Goal: Task Accomplishment & Management: Manage account settings

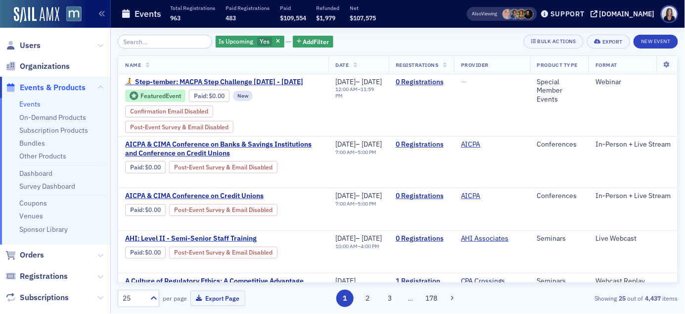
click at [41, 44] on span "Users" at bounding box center [55, 45] width 110 height 21
click at [30, 44] on span "Users" at bounding box center [30, 45] width 21 height 11
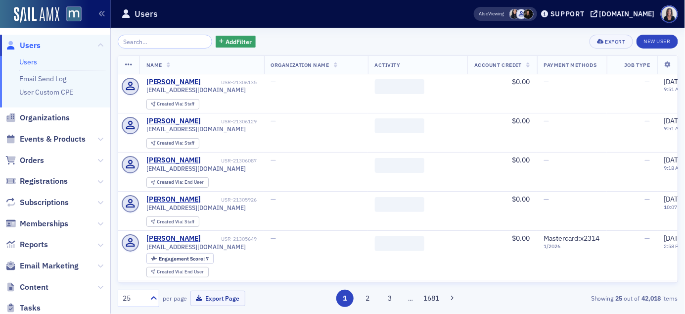
click at [126, 43] on input "search" at bounding box center [165, 42] width 95 height 14
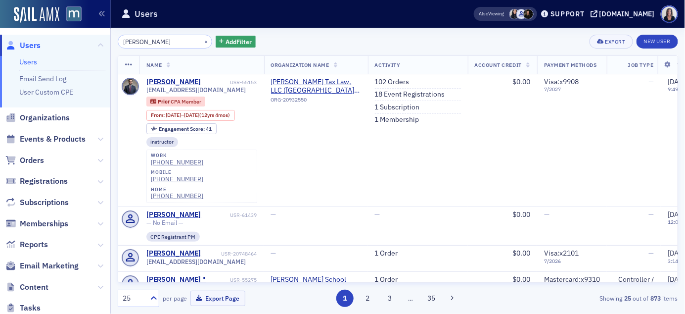
type input "Eli Johnson"
click at [202, 41] on button "×" at bounding box center [206, 41] width 9 height 9
click at [198, 41] on input "search" at bounding box center [165, 42] width 95 height 14
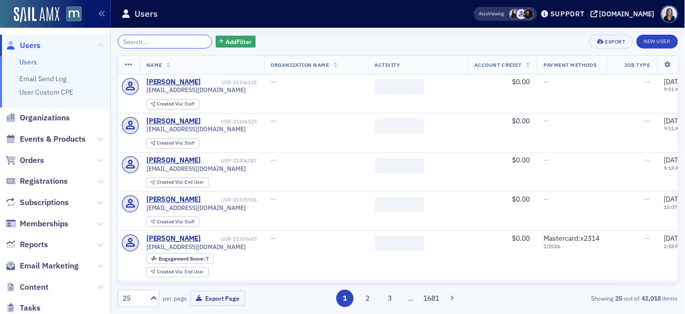
click at [189, 39] on input "search" at bounding box center [165, 42] width 95 height 14
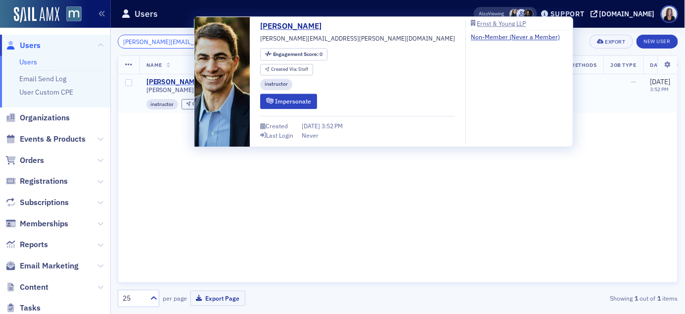
type input "glenn.johnson@ey.com"
click at [174, 81] on div "Glenn Johnson" at bounding box center [173, 82] width 55 height 9
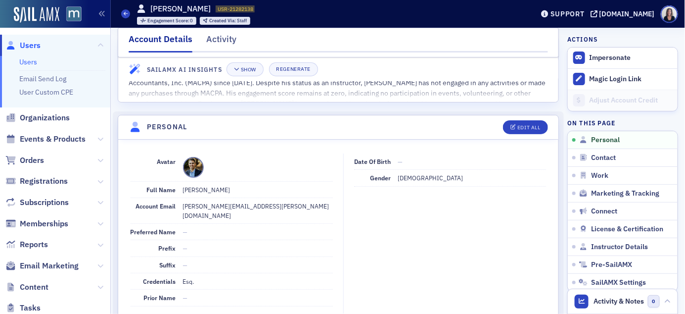
scroll to position [88, 0]
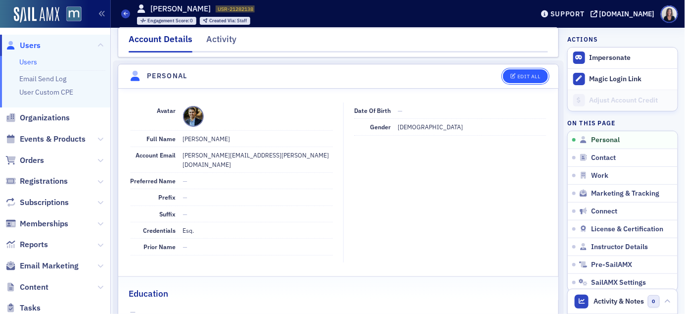
click at [534, 80] on button "Edit All" at bounding box center [525, 76] width 45 height 14
select select "US"
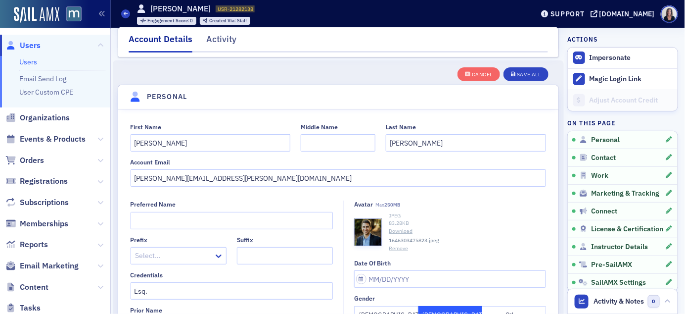
scroll to position [115, 0]
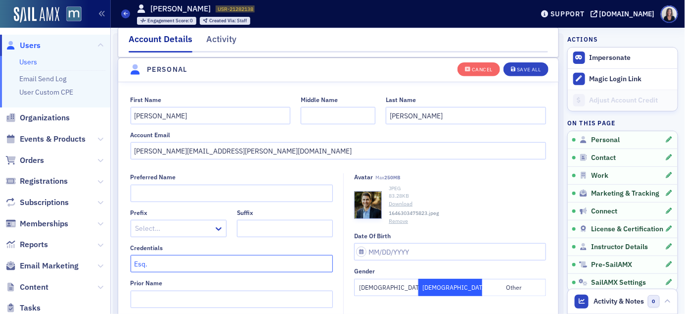
click at [198, 263] on input "Esq." at bounding box center [232, 263] width 203 height 17
type input "Esq. LL.M."
click at [532, 72] on div "Save All" at bounding box center [529, 69] width 24 height 5
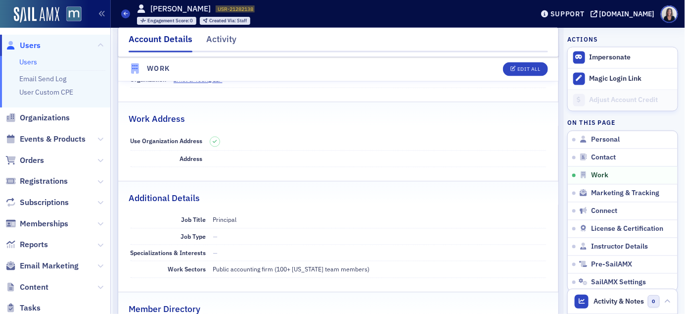
scroll to position [611, 0]
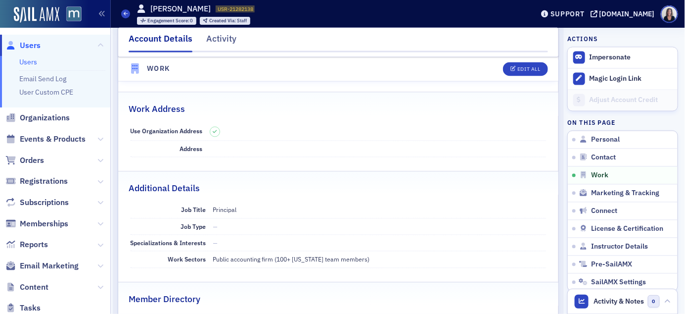
click at [39, 44] on span "Users" at bounding box center [30, 45] width 21 height 11
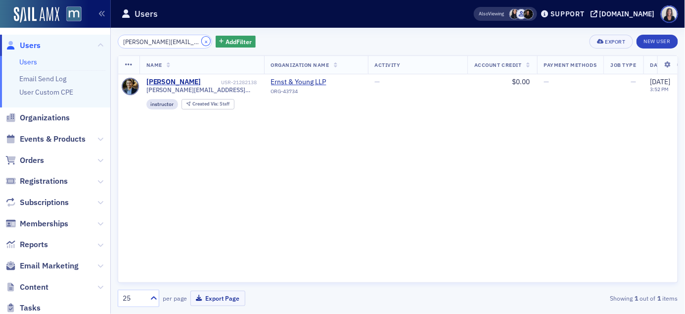
click at [202, 41] on button "×" at bounding box center [206, 41] width 9 height 9
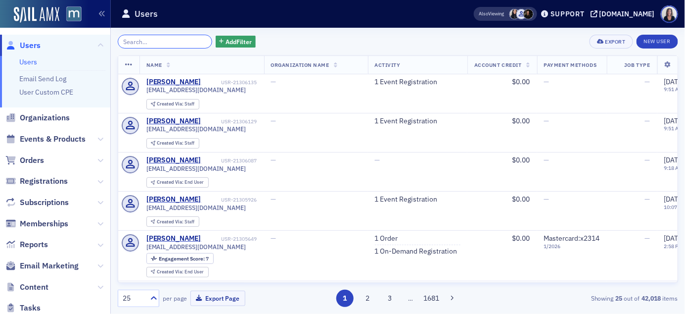
click at [186, 41] on input "search" at bounding box center [165, 42] width 95 height 14
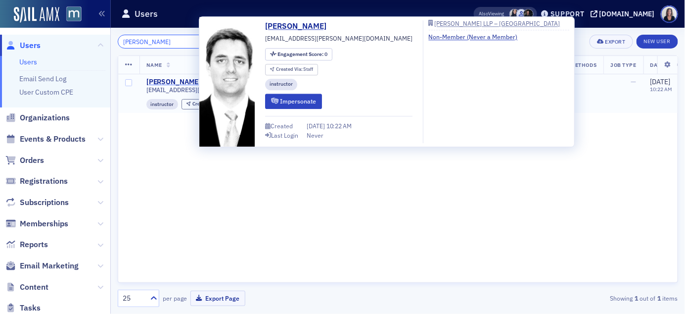
type input "Cocanower"
click at [182, 82] on div "Whit Cocanower" at bounding box center [173, 82] width 55 height 9
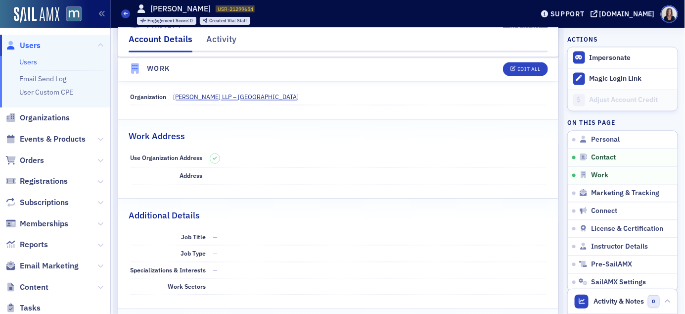
scroll to position [576, 0]
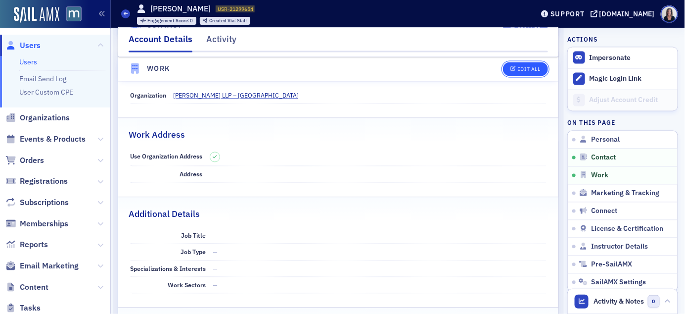
click at [530, 71] on div "Edit All" at bounding box center [529, 69] width 23 height 5
select select "US"
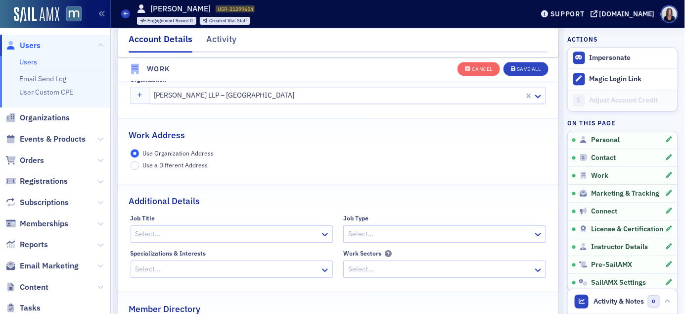
scroll to position [806, 0]
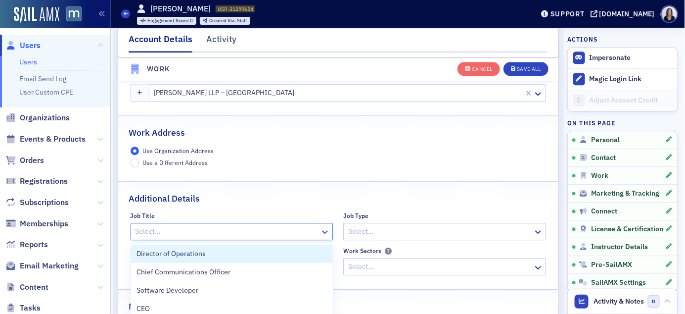
click at [327, 231] on icon at bounding box center [325, 232] width 10 height 10
type input "Senior Mana"
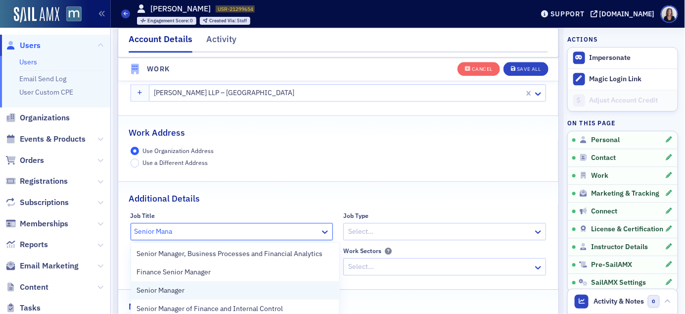
click at [184, 289] on span "Senior Manager" at bounding box center [161, 290] width 48 height 10
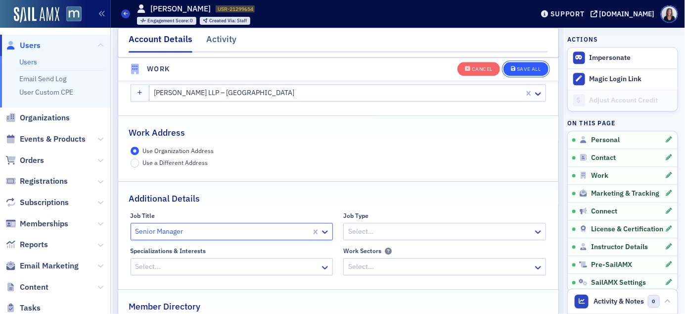
click at [540, 67] on div "Save All" at bounding box center [529, 69] width 24 height 5
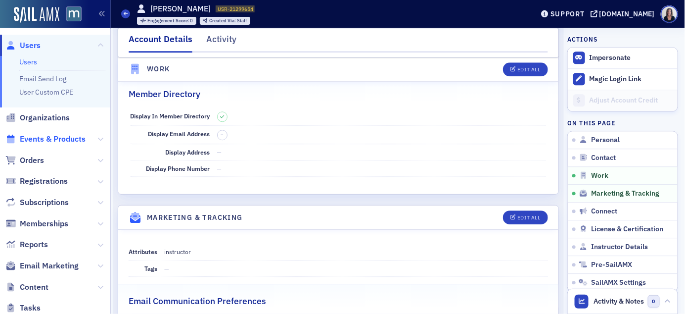
click at [45, 135] on span "Events & Products" at bounding box center [53, 139] width 66 height 11
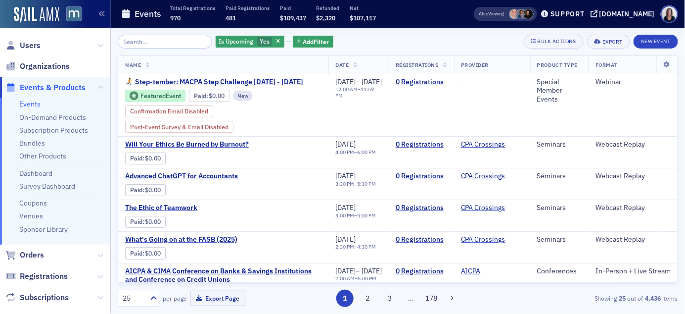
click at [177, 42] on input "search" at bounding box center [165, 42] width 95 height 14
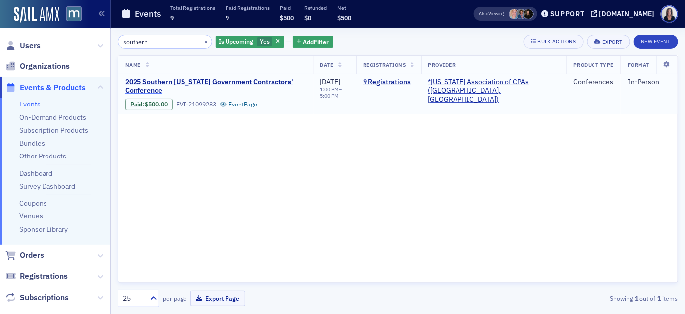
type input "southern"
click at [181, 82] on span "2025 Southern Maryland Government Contractors' Conference" at bounding box center [216, 86] width 182 height 17
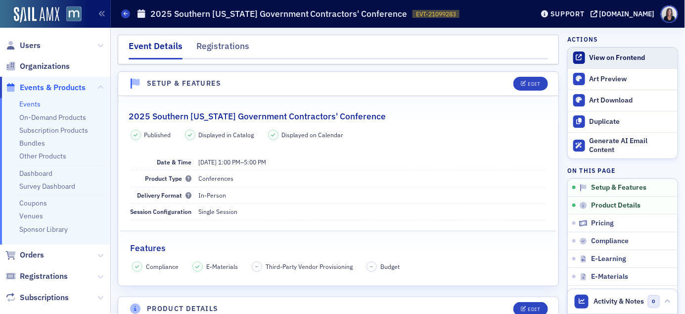
click at [620, 58] on div "View on Frontend" at bounding box center [631, 57] width 83 height 9
click at [32, 43] on span "Users" at bounding box center [30, 45] width 21 height 11
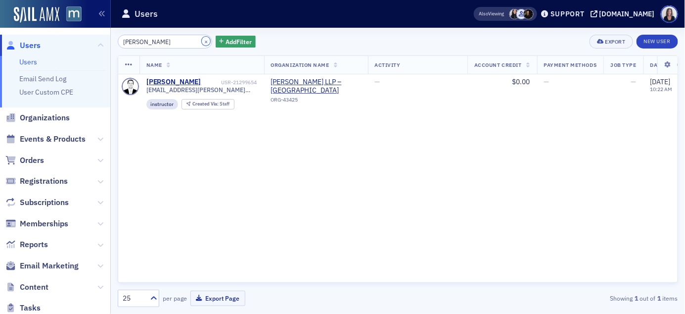
click at [202, 39] on button "×" at bounding box center [206, 41] width 9 height 9
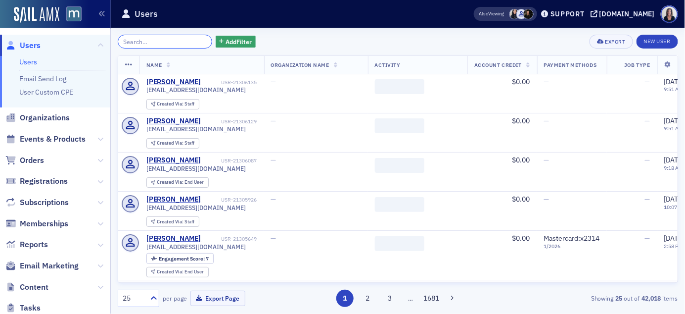
click at [183, 39] on input "search" at bounding box center [165, 42] width 95 height 14
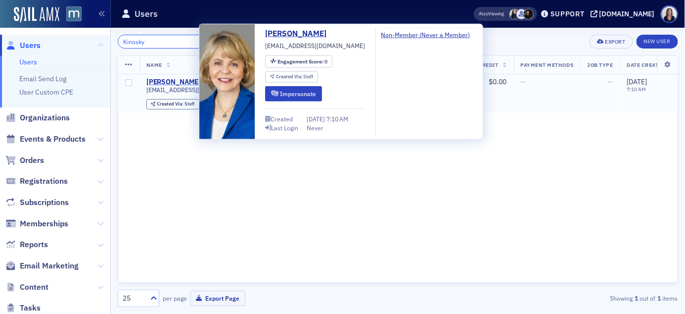
type input "Kinosky"
click at [181, 82] on div "Barbara Kinosky" at bounding box center [173, 82] width 55 height 9
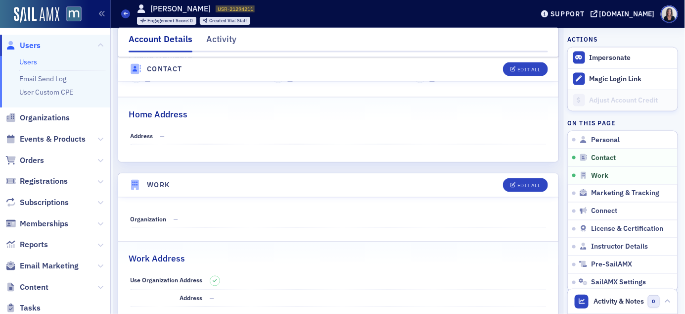
scroll to position [466, 0]
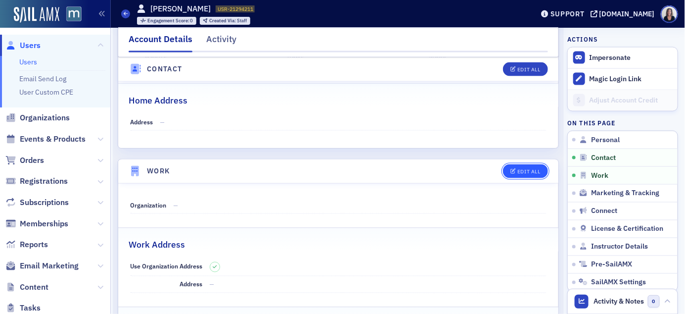
click at [523, 172] on div "Edit All" at bounding box center [529, 171] width 23 height 5
select select "US"
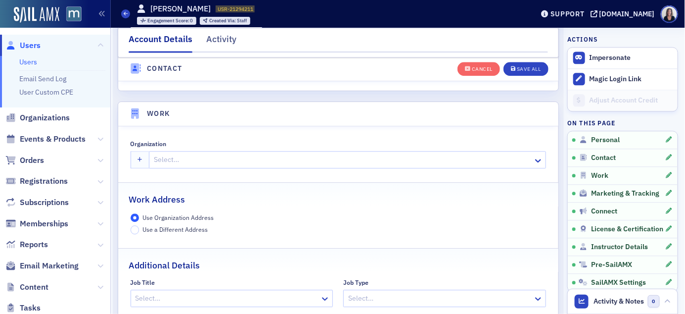
scroll to position [784, 0]
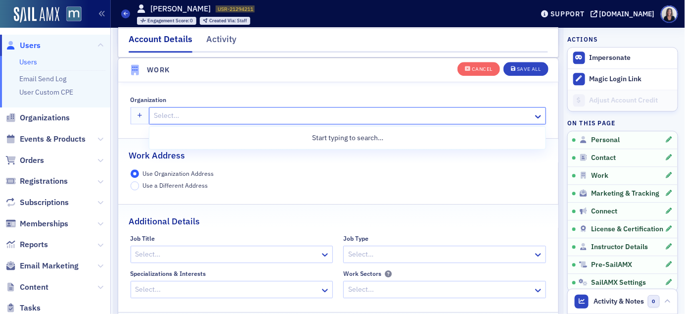
click at [194, 114] on div at bounding box center [343, 115] width 380 height 12
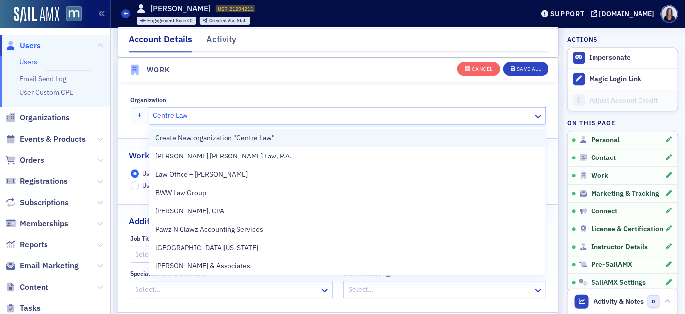
click at [193, 137] on span "Create New organization "Centre Law"" at bounding box center [214, 138] width 119 height 10
type input "Centre Law"
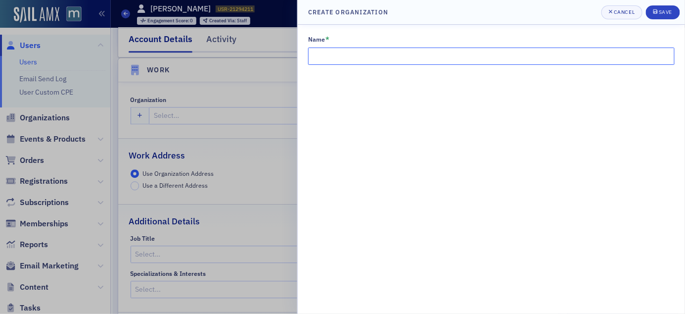
click at [403, 56] on input "Name *" at bounding box center [491, 55] width 367 height 17
type input "Centre Law"
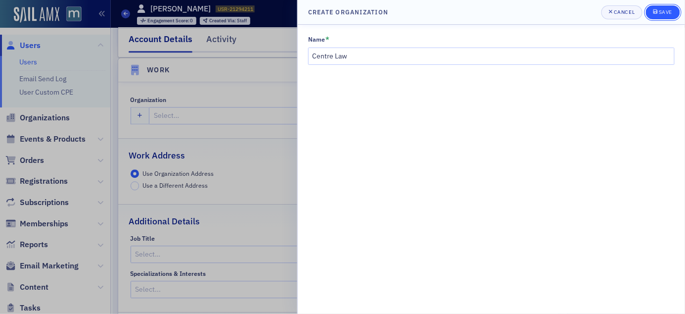
click at [661, 14] on div "Save" at bounding box center [665, 11] width 13 height 5
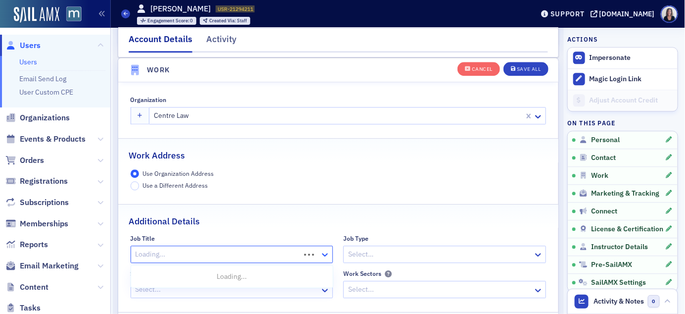
click at [325, 256] on icon at bounding box center [325, 254] width 6 height 3
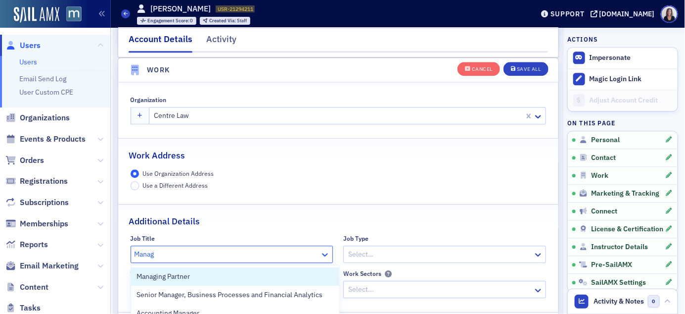
type input "Managi"
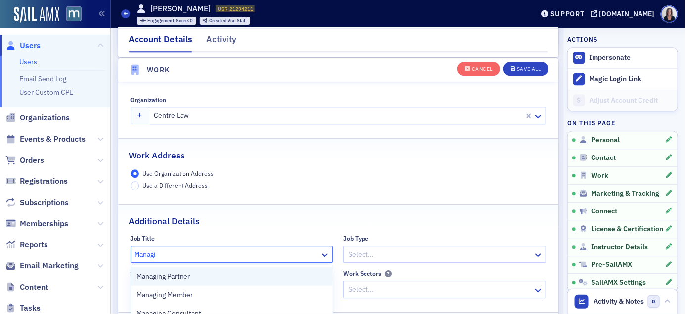
click at [269, 272] on div "Managing Partner" at bounding box center [232, 276] width 190 height 10
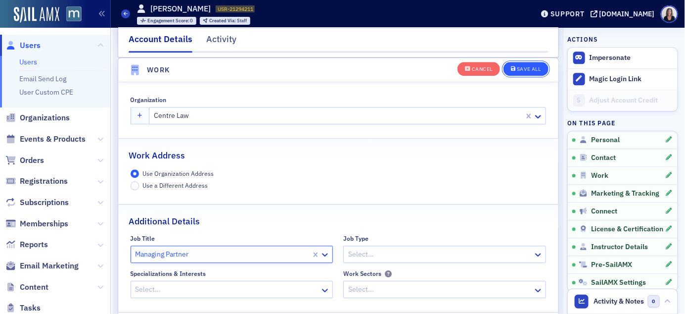
click at [533, 67] on div "Save All" at bounding box center [529, 69] width 24 height 5
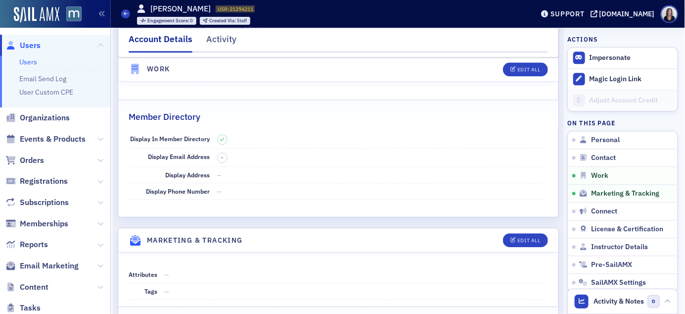
click at [38, 46] on span "Users" at bounding box center [30, 45] width 21 height 11
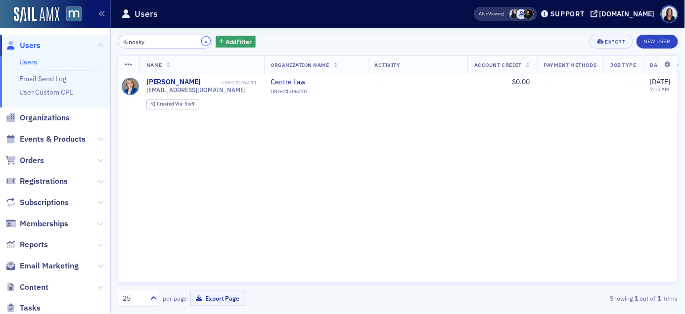
click at [202, 41] on button "×" at bounding box center [206, 41] width 9 height 9
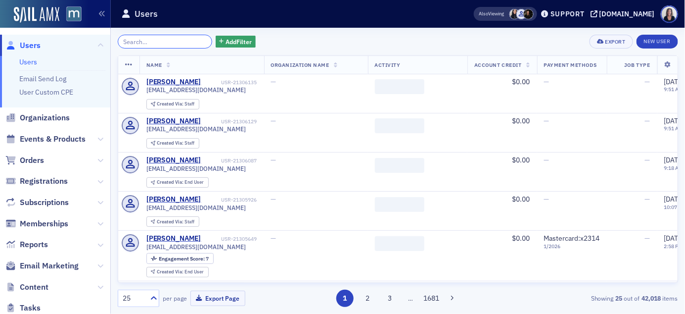
click at [185, 42] on input "search" at bounding box center [165, 42] width 95 height 14
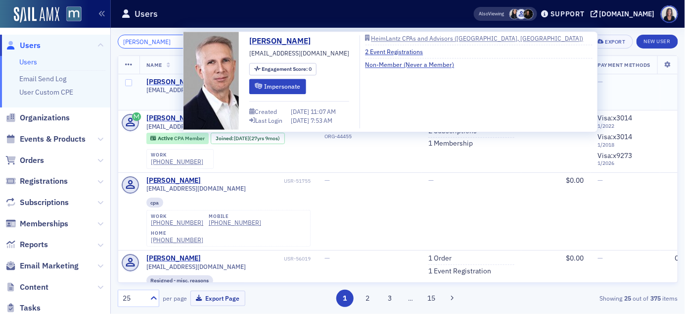
type input "Mark Machi"
click at [172, 79] on div "Mark Machi" at bounding box center [173, 82] width 55 height 9
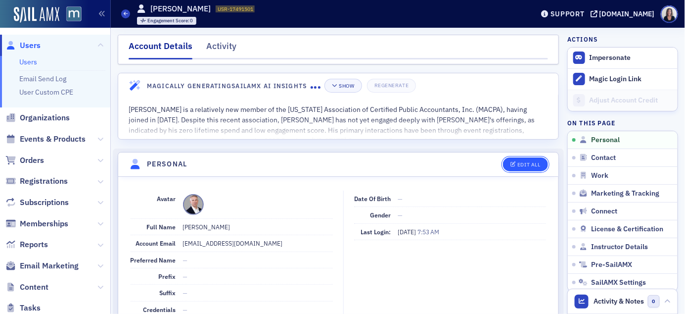
click at [532, 165] on div "Edit All" at bounding box center [529, 164] width 23 height 5
select select "US"
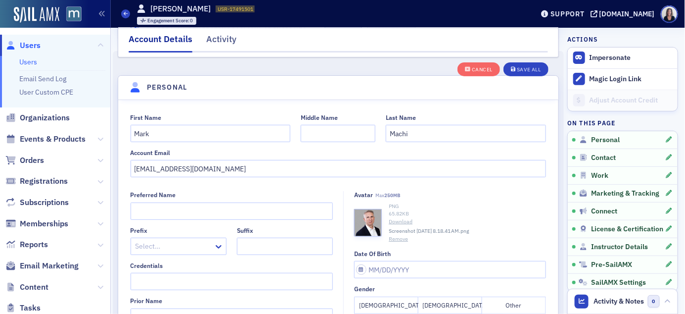
scroll to position [115, 0]
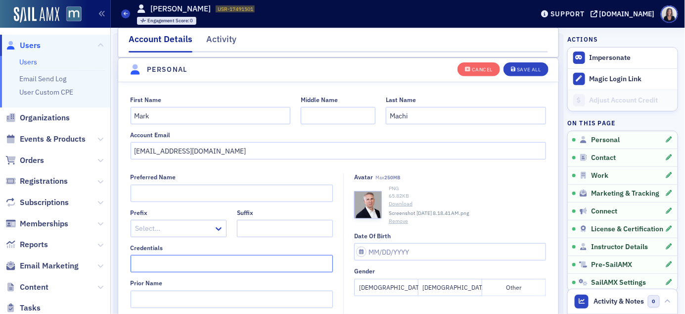
click at [231, 264] on input "Credentials" at bounding box center [232, 263] width 203 height 17
type input "J.D. LL.M."
click at [529, 68] on div "Save All" at bounding box center [529, 69] width 24 height 5
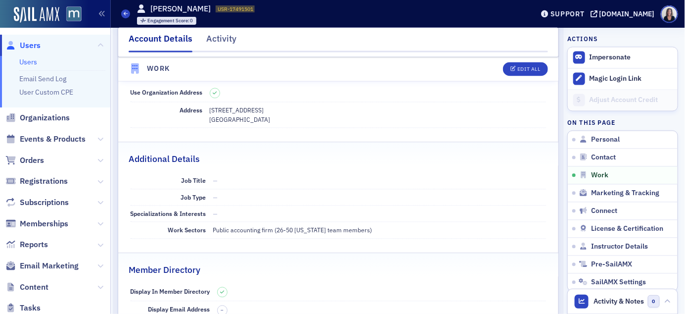
scroll to position [641, 0]
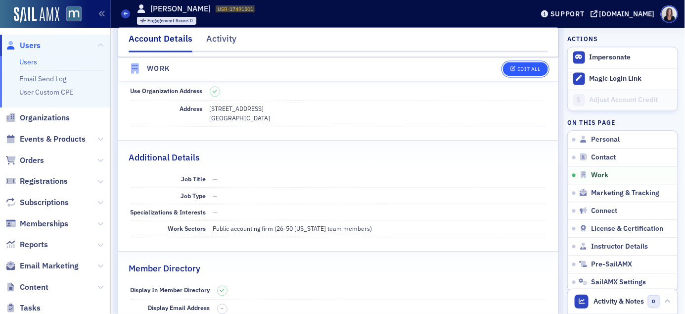
click at [541, 69] on button "Edit All" at bounding box center [525, 69] width 45 height 14
select select "US"
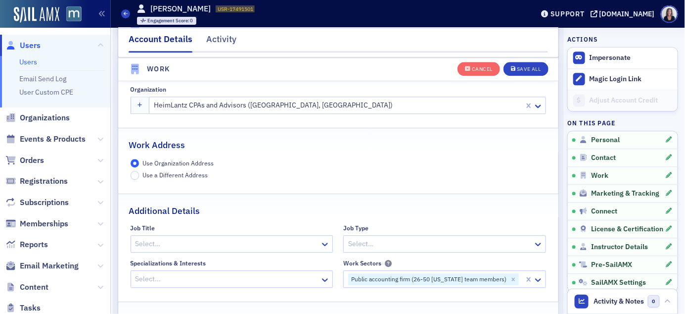
scroll to position [794, 0]
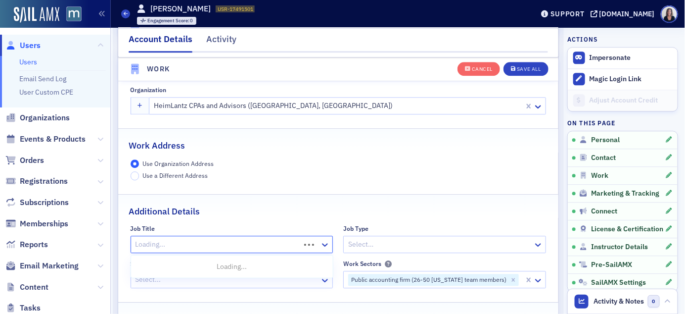
click at [300, 244] on div at bounding box center [217, 244] width 165 height 12
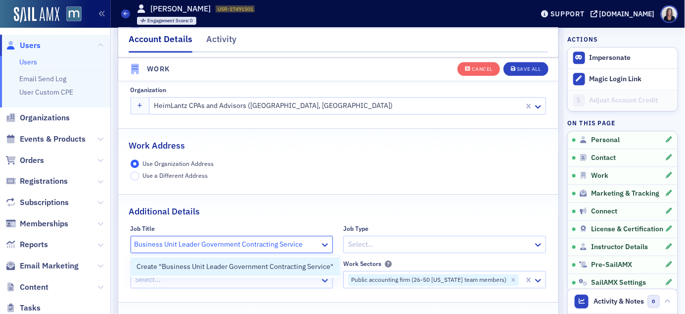
type input "Business Unit Leader Government Contracting Services"
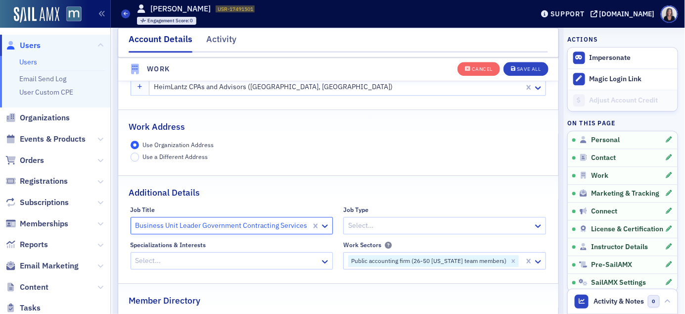
scroll to position [813, 0]
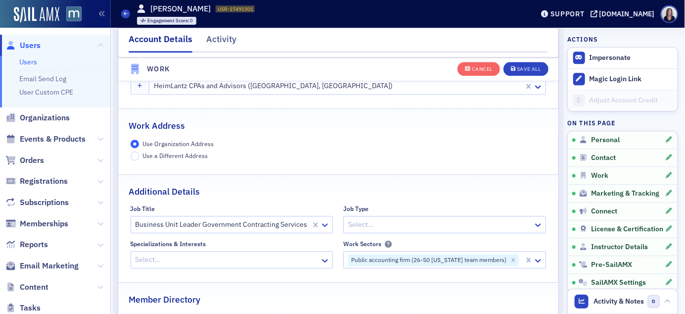
click at [307, 244] on div "Specializations & Interests" at bounding box center [232, 243] width 203 height 7
click at [529, 67] on div "Save All" at bounding box center [529, 69] width 24 height 5
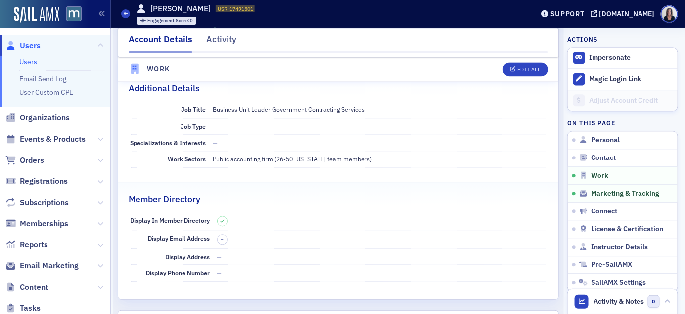
scroll to position [709, 0]
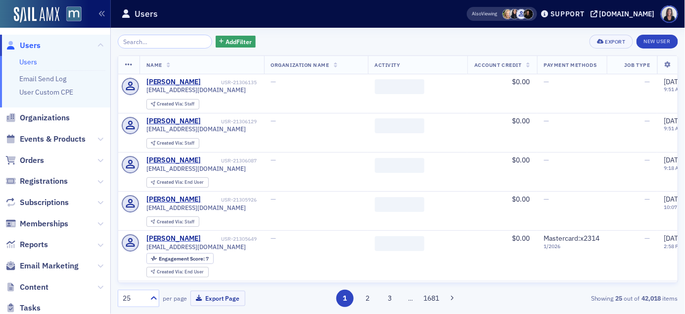
click at [156, 42] on input "search" at bounding box center [165, 42] width 95 height 14
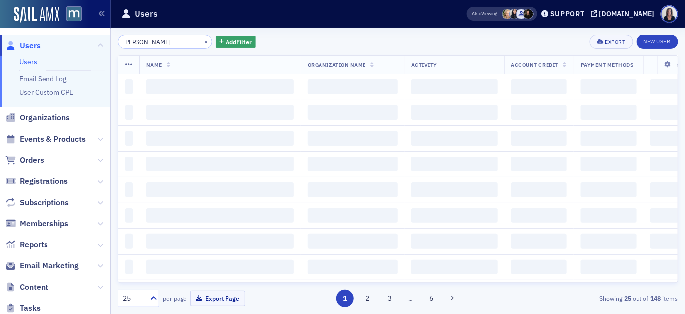
type input "[PERSON_NAME]"
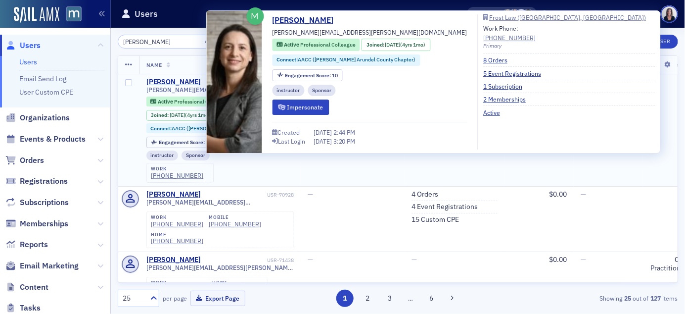
click at [165, 79] on div "[PERSON_NAME]" at bounding box center [173, 82] width 55 height 9
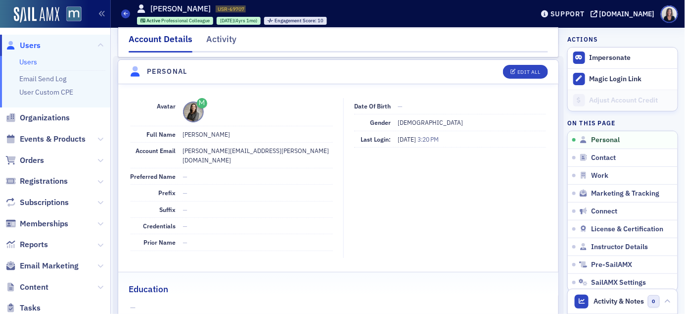
scroll to position [110, 0]
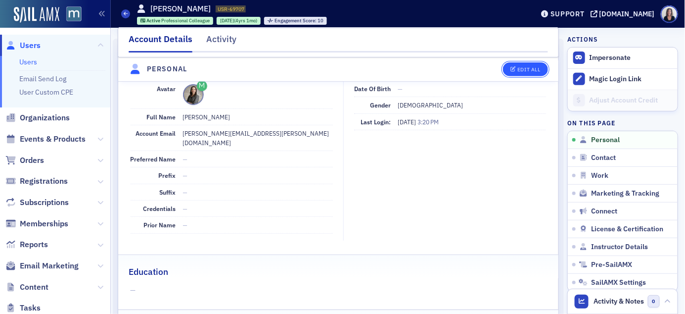
click at [532, 70] on div "Edit All" at bounding box center [529, 69] width 23 height 5
select select "US"
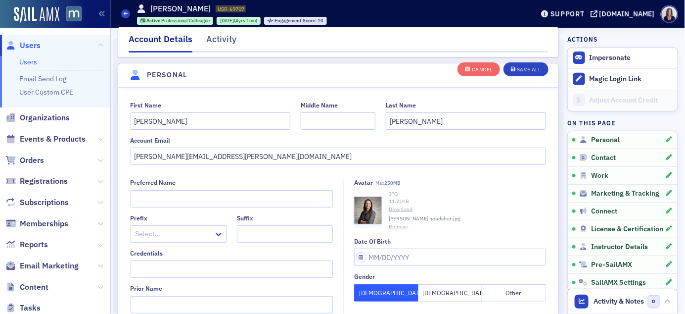
scroll to position [115, 0]
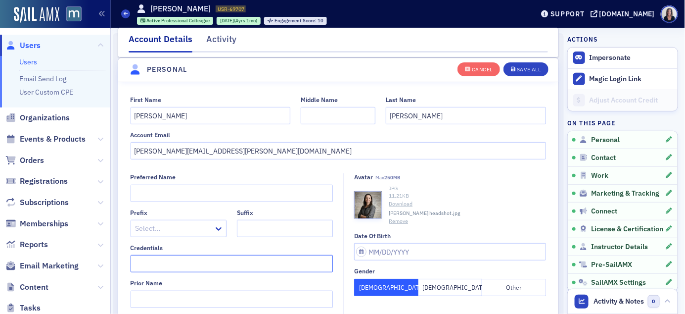
click at [199, 264] on input "Credentials" at bounding box center [232, 263] width 203 height 17
type input "Esq."
click at [523, 71] on div "Save All" at bounding box center [529, 69] width 24 height 5
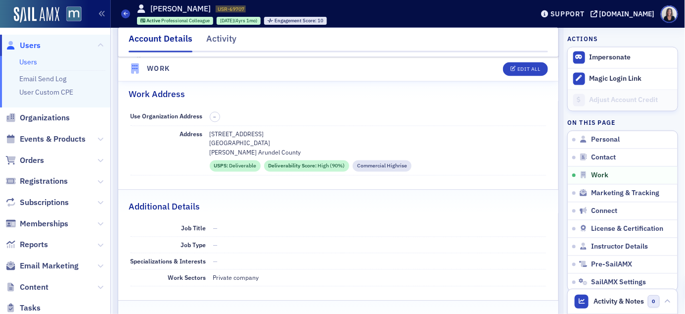
scroll to position [631, 0]
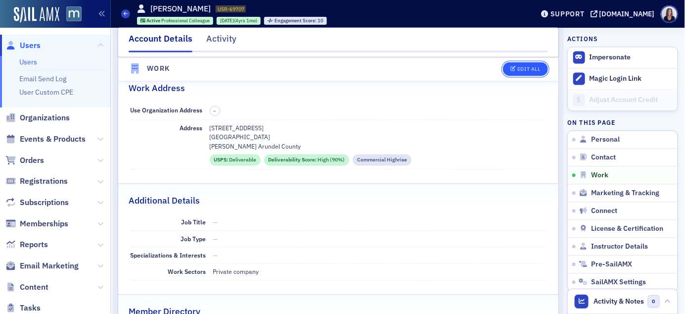
click at [539, 69] on div "Edit All" at bounding box center [529, 69] width 23 height 5
select select "US"
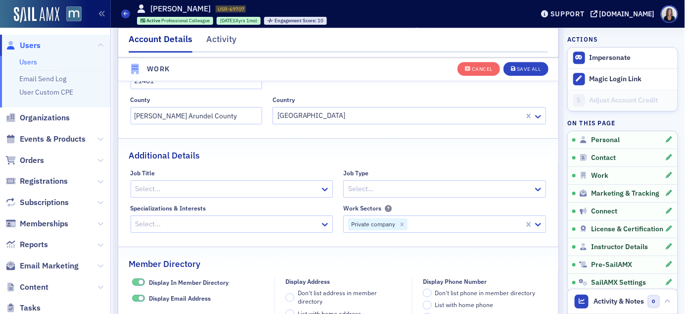
scroll to position [1015, 0]
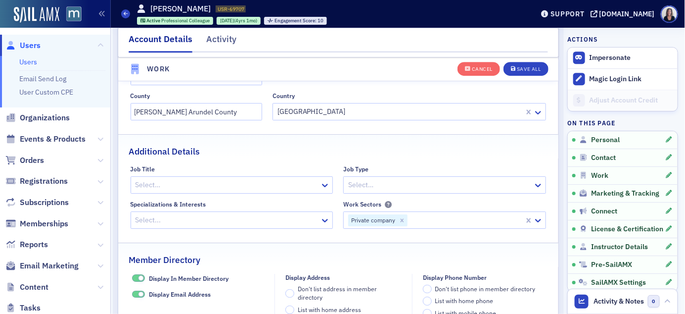
click at [300, 184] on div at bounding box center [227, 185] width 185 height 12
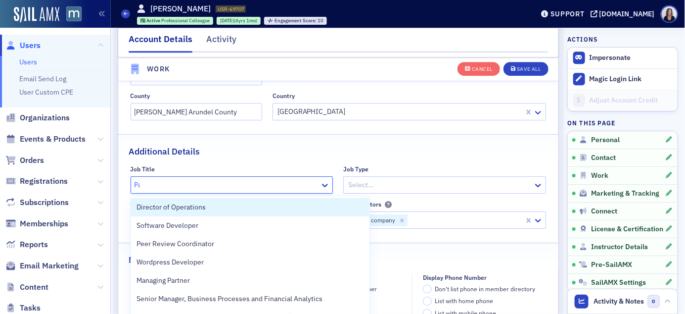
type input "Par"
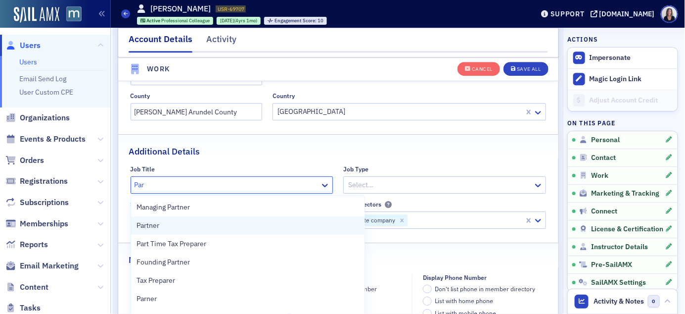
click at [236, 222] on div "Partner" at bounding box center [248, 225] width 222 height 10
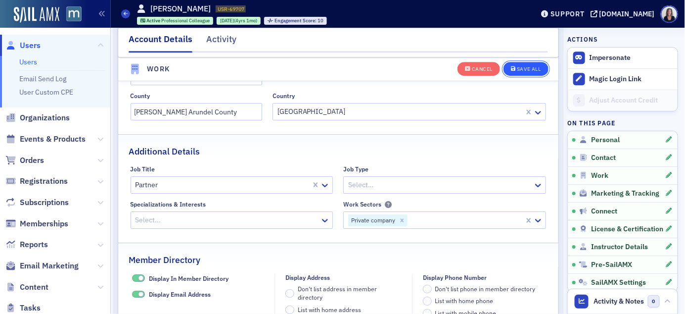
click at [529, 71] on div "Save All" at bounding box center [529, 69] width 24 height 5
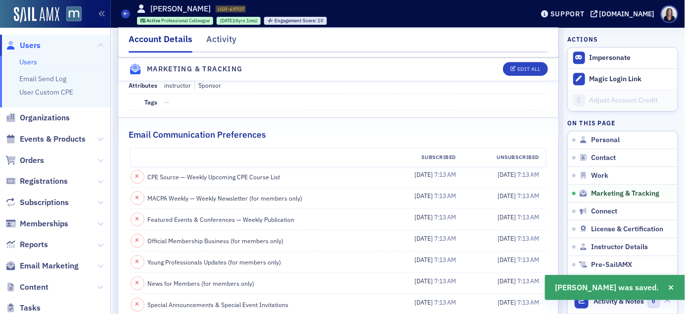
click at [49, 43] on span "Users" at bounding box center [55, 45] width 110 height 21
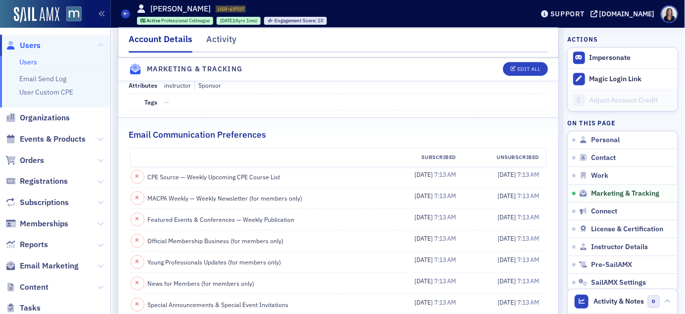
click at [37, 45] on span "Users" at bounding box center [30, 45] width 21 height 11
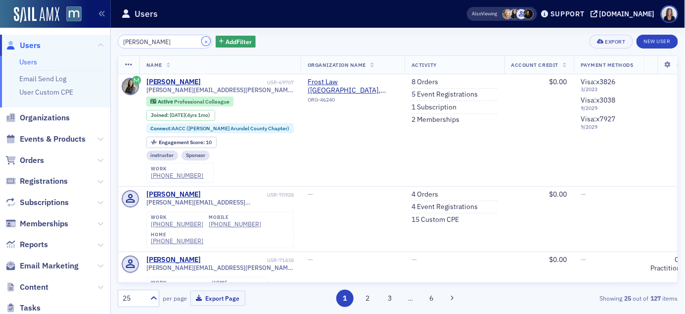
click at [202, 41] on button "×" at bounding box center [206, 41] width 9 height 9
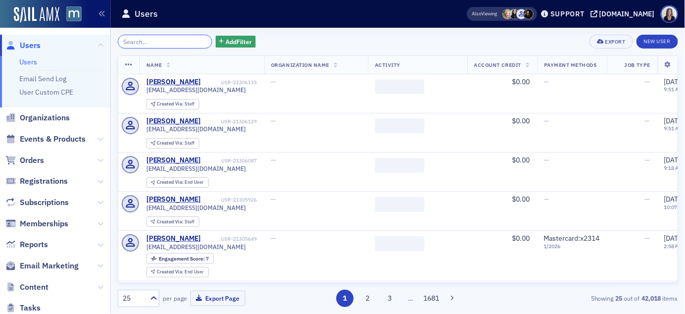
click at [187, 39] on input "search" at bounding box center [165, 42] width 95 height 14
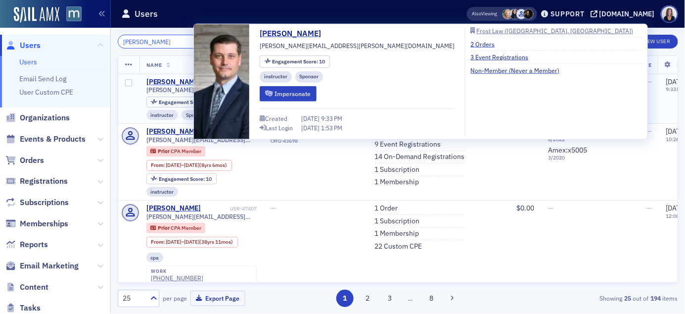
type input "[PERSON_NAME]"
click at [173, 80] on div "[PERSON_NAME]" at bounding box center [173, 82] width 55 height 9
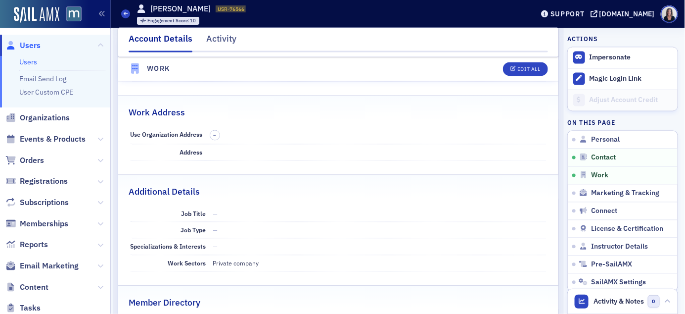
scroll to position [615, 0]
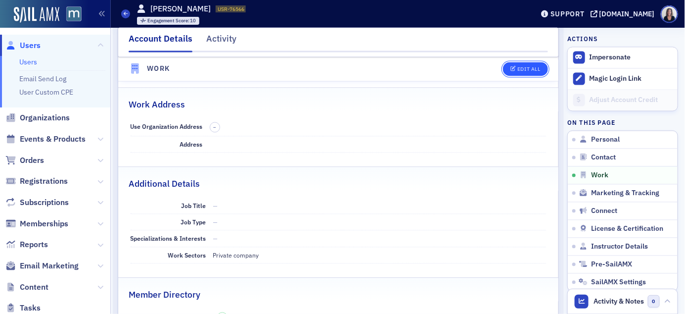
click at [524, 72] on button "Edit All" at bounding box center [525, 69] width 45 height 14
select select "US"
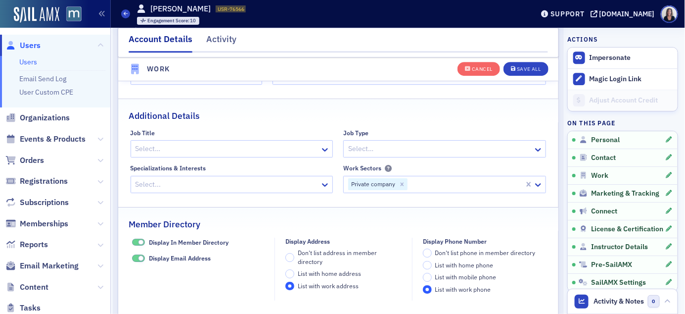
scroll to position [1033, 0]
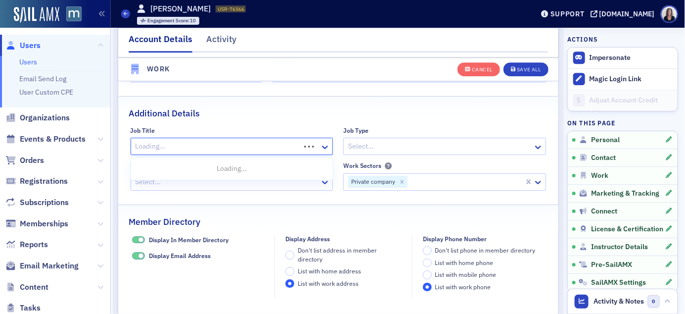
click at [311, 147] on div "Loading..." at bounding box center [232, 146] width 203 height 17
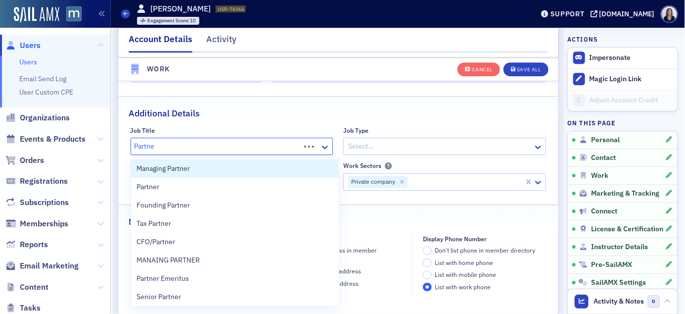
type input "Partner"
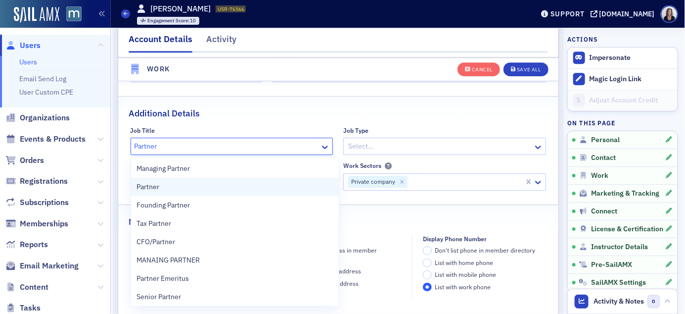
click at [241, 191] on div "Partner" at bounding box center [235, 187] width 196 height 10
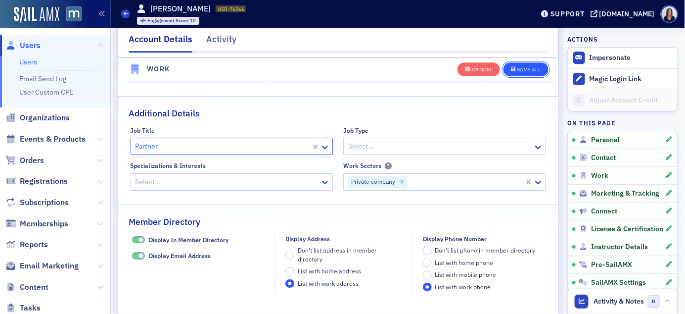
click at [522, 68] on div "Save All" at bounding box center [529, 69] width 24 height 5
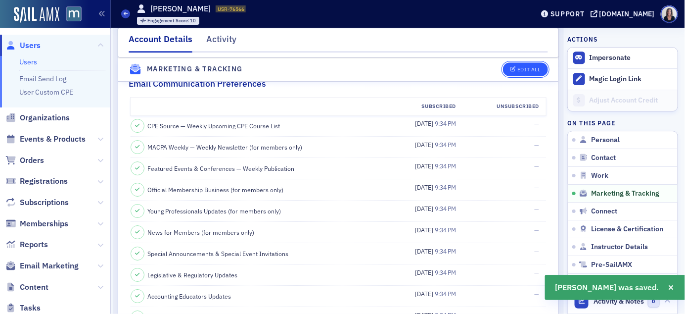
click at [523, 67] on div "Edit All" at bounding box center [529, 69] width 23 height 5
select select "US"
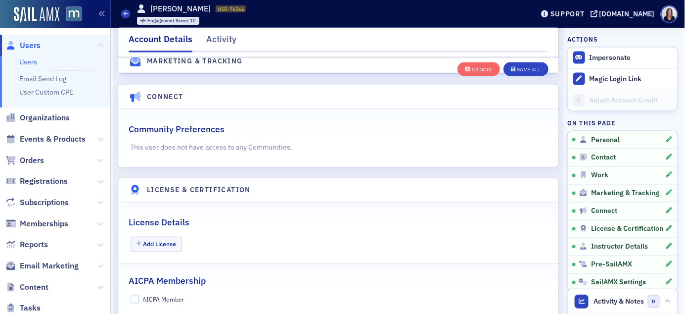
scroll to position [1734, 0]
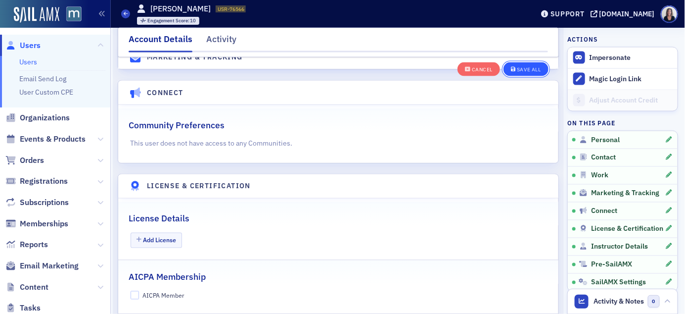
click at [523, 70] on div "Save All" at bounding box center [529, 69] width 24 height 5
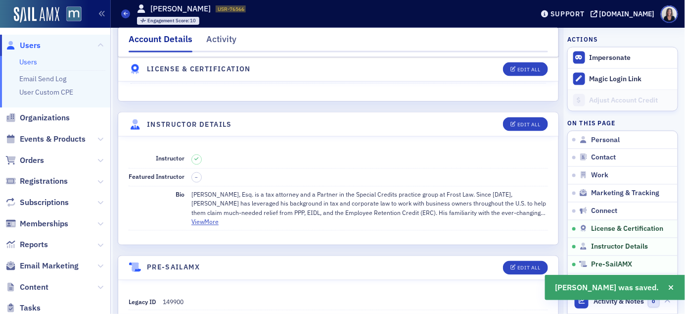
click at [33, 47] on span "Users" at bounding box center [30, 45] width 21 height 11
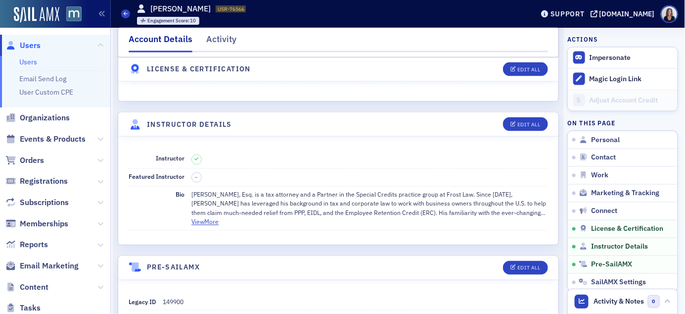
click at [33, 47] on span "Users" at bounding box center [30, 45] width 21 height 11
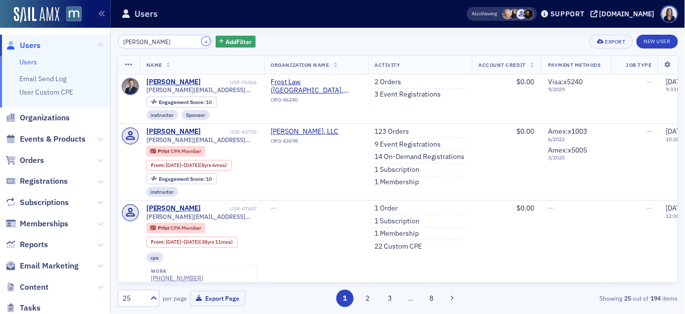
click at [202, 41] on button "×" at bounding box center [206, 41] width 9 height 9
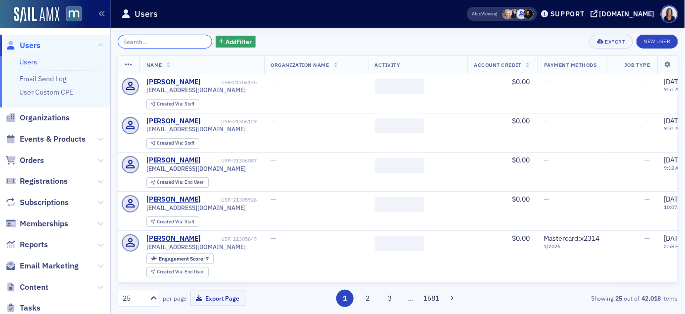
click at [184, 43] on input "search" at bounding box center [165, 42] width 95 height 14
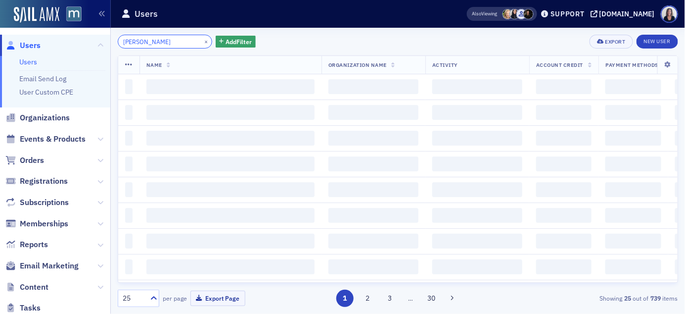
type input "[PERSON_NAME]"
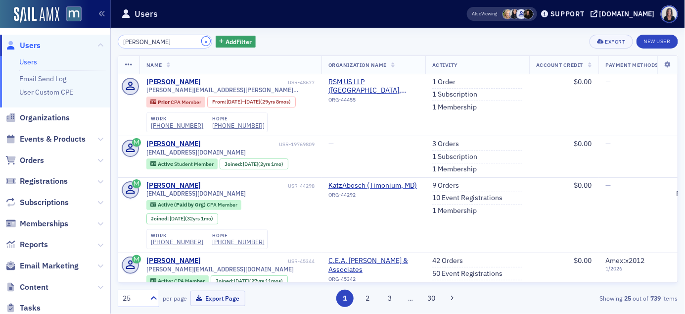
click at [202, 40] on button "×" at bounding box center [206, 41] width 9 height 9
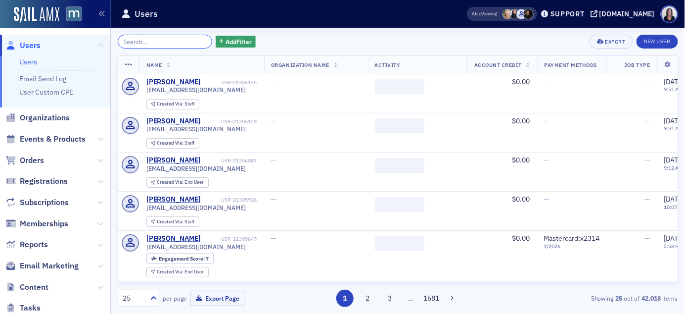
click at [188, 42] on input "search" at bounding box center [165, 42] width 95 height 14
paste input "[PERSON_NAME][EMAIL_ADDRESS][DOMAIN_NAME]"
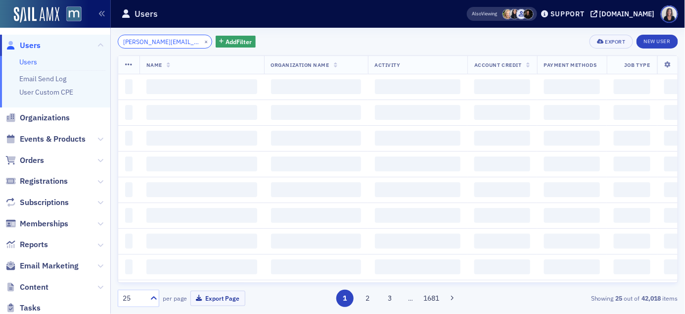
scroll to position [0, 35]
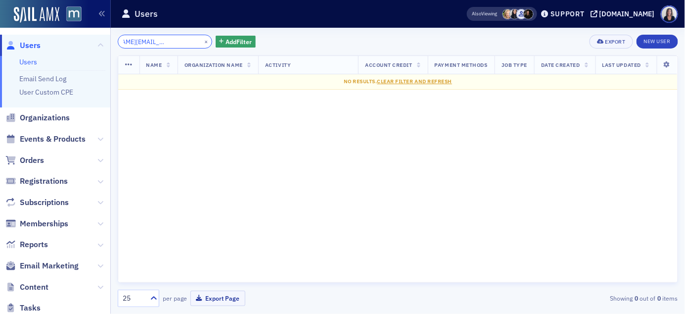
type input "[PERSON_NAME][EMAIL_ADDRESS][DOMAIN_NAME]"
click at [37, 43] on span "Users" at bounding box center [30, 45] width 21 height 11
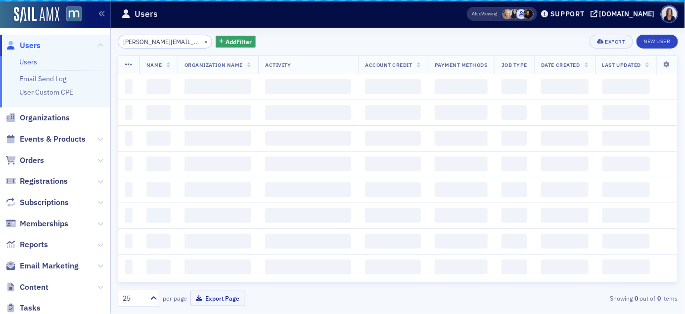
scroll to position [0, 35]
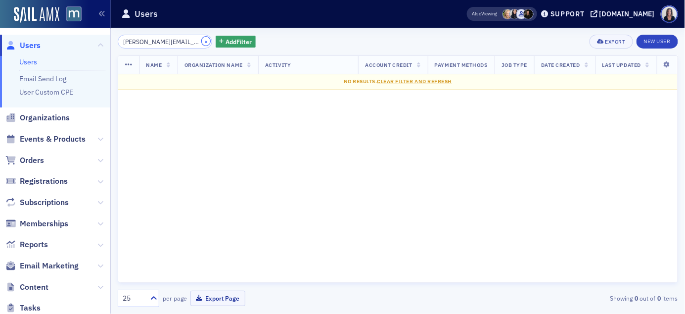
click at [202, 42] on button "×" at bounding box center [206, 41] width 9 height 9
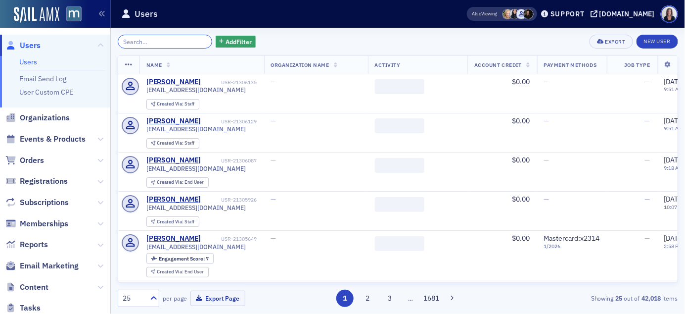
click at [175, 39] on input "search" at bounding box center [165, 42] width 95 height 14
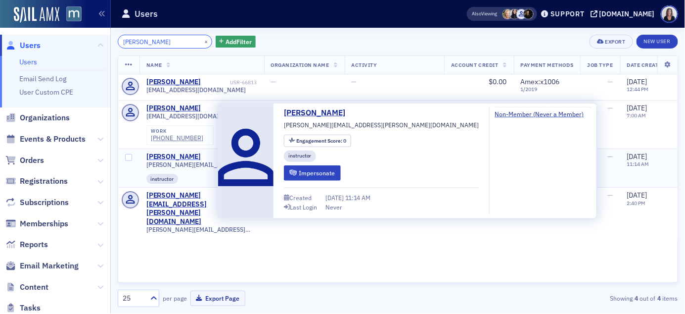
type input "[PERSON_NAME]"
click at [161, 157] on div "[PERSON_NAME]" at bounding box center [173, 156] width 55 height 9
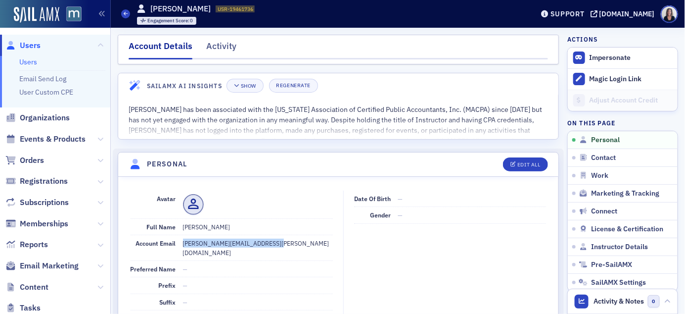
drag, startPoint x: 289, startPoint y: 240, endPoint x: 234, endPoint y: 237, distance: 55.0
click at [234, 237] on dd "[PERSON_NAME][EMAIL_ADDRESS][PERSON_NAME][DOMAIN_NAME]" at bounding box center [258, 247] width 150 height 25
copy dd "[PERSON_NAME][EMAIL_ADDRESS][PERSON_NAME][DOMAIN_NAME]"
click at [532, 165] on div "Edit All" at bounding box center [529, 164] width 23 height 5
select select "US"
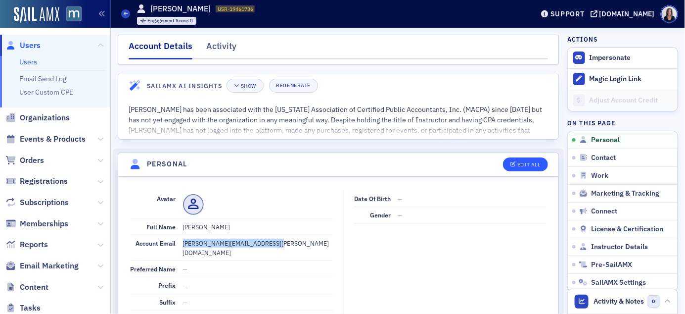
select select "US"
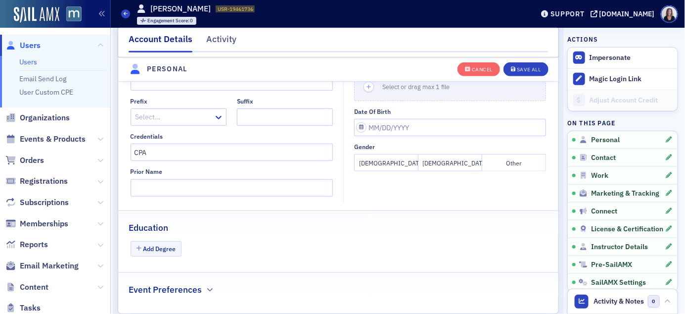
scroll to position [229, 0]
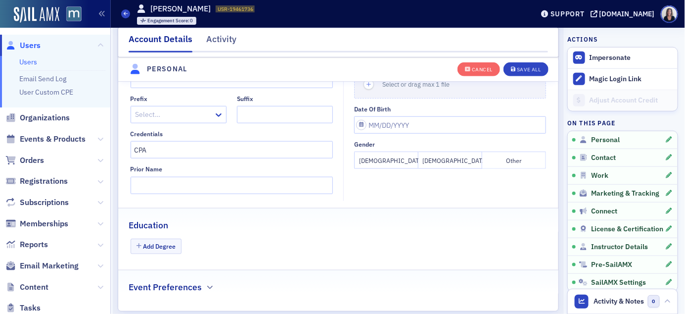
click at [457, 158] on button "[DEMOGRAPHIC_DATA]" at bounding box center [451, 159] width 64 height 17
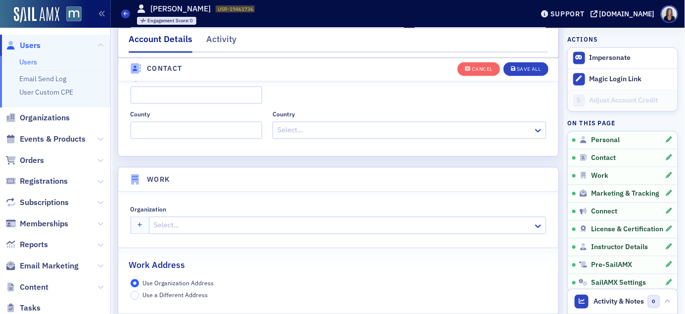
scroll to position [675, 0]
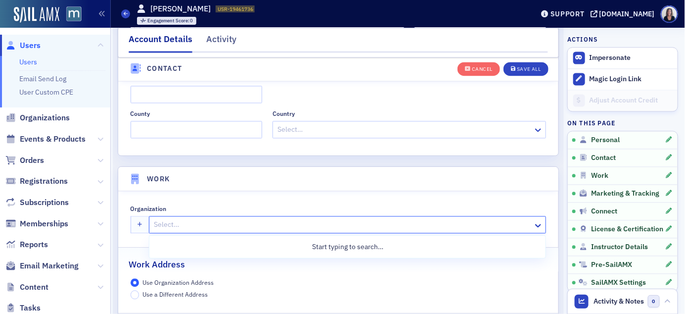
click at [173, 224] on div at bounding box center [343, 224] width 380 height 12
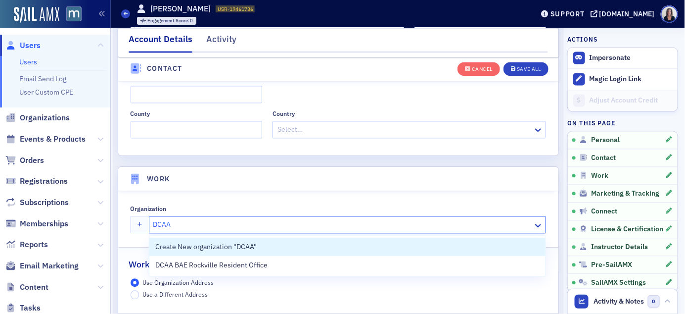
type input "DCAA"
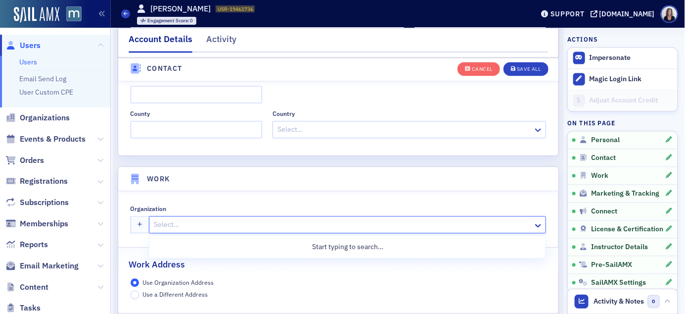
click at [279, 221] on div at bounding box center [343, 224] width 380 height 12
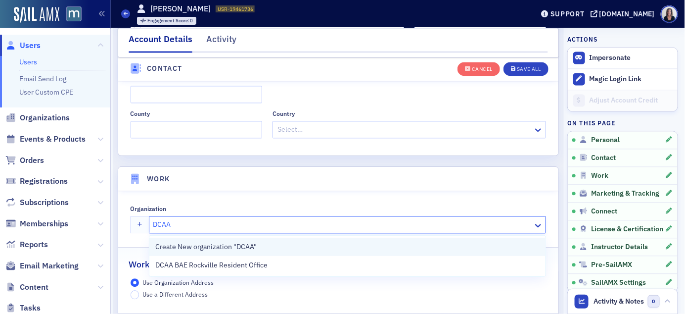
click at [233, 247] on span "Create New organization "DCAA"" at bounding box center [205, 246] width 101 height 10
type input "DCAA"
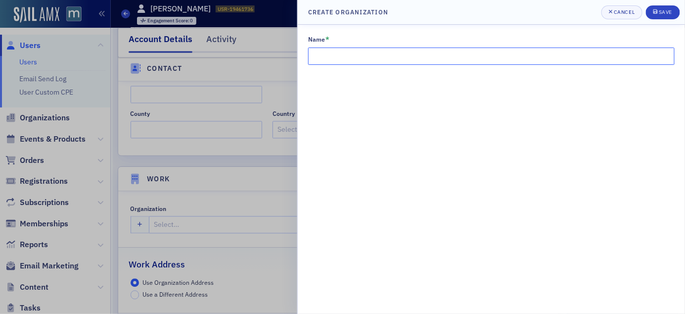
click at [393, 58] on input "Name *" at bounding box center [491, 55] width 367 height 17
type input "DCAA Southeastern [US_STATE] Branch"
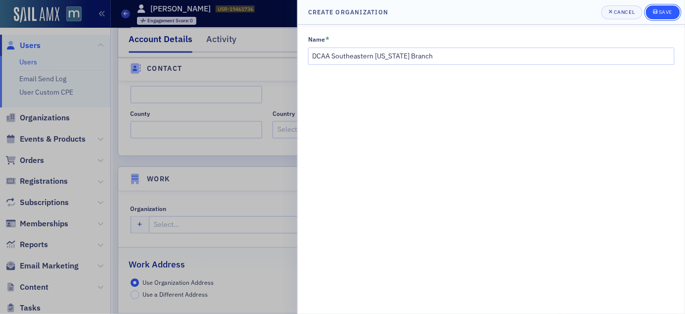
click at [664, 13] on div "Save" at bounding box center [665, 11] width 13 height 5
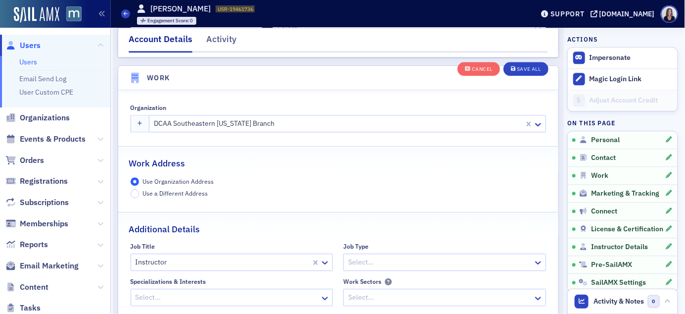
scroll to position [779, 0]
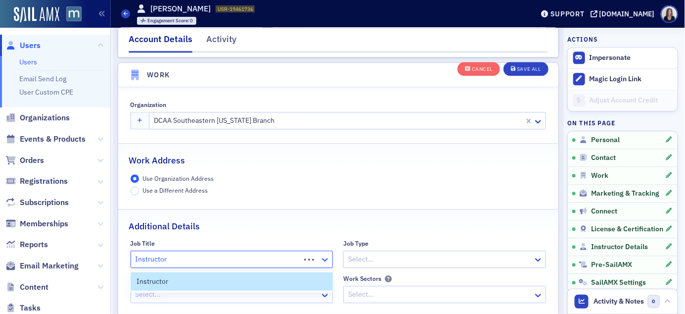
click at [329, 261] on icon at bounding box center [325, 259] width 10 height 10
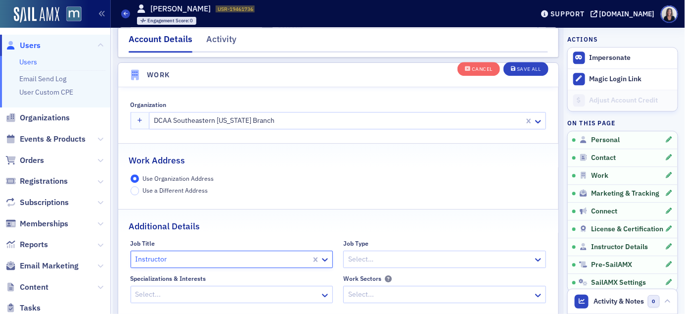
click at [267, 256] on div at bounding box center [223, 259] width 176 height 12
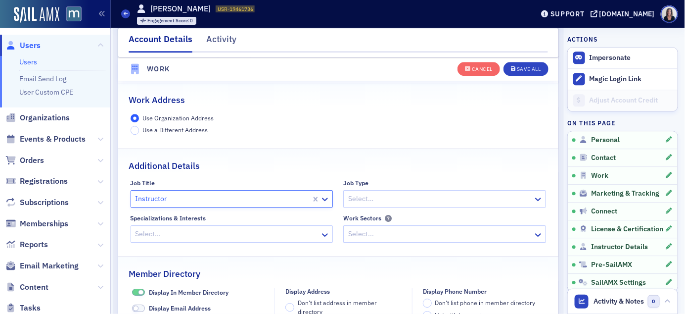
scroll to position [844, 0]
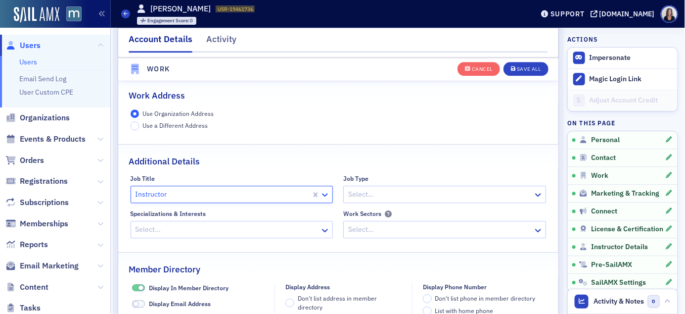
click at [327, 196] on icon at bounding box center [325, 195] width 10 height 10
click at [524, 69] on div "Save All" at bounding box center [529, 69] width 24 height 5
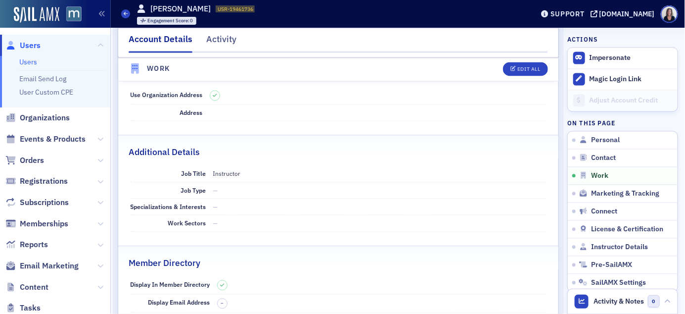
scroll to position [639, 0]
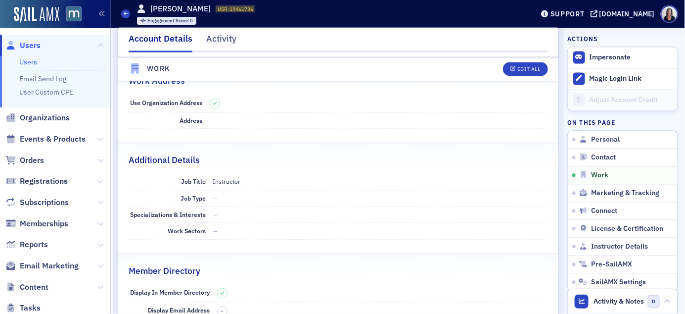
click at [379, 130] on div "Organization [GEOGRAPHIC_DATA][US_STATE] Branch Work Address Use Organization A…" at bounding box center [338, 195] width 440 height 351
